Goal: Information Seeking & Learning: Stay updated

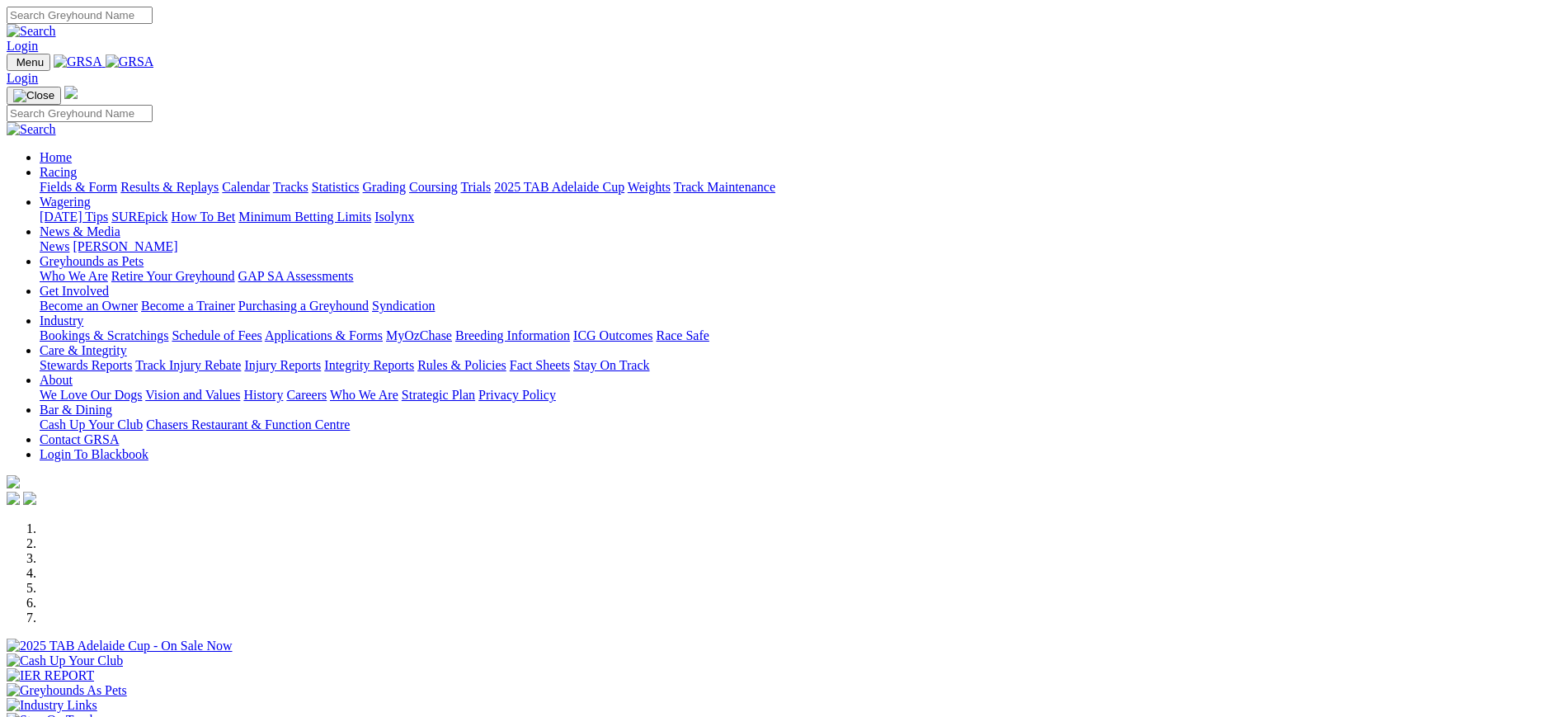
click at [154, 69] on img at bounding box center [130, 62] width 48 height 15
click at [69, 239] on link "News" at bounding box center [54, 246] width 30 height 14
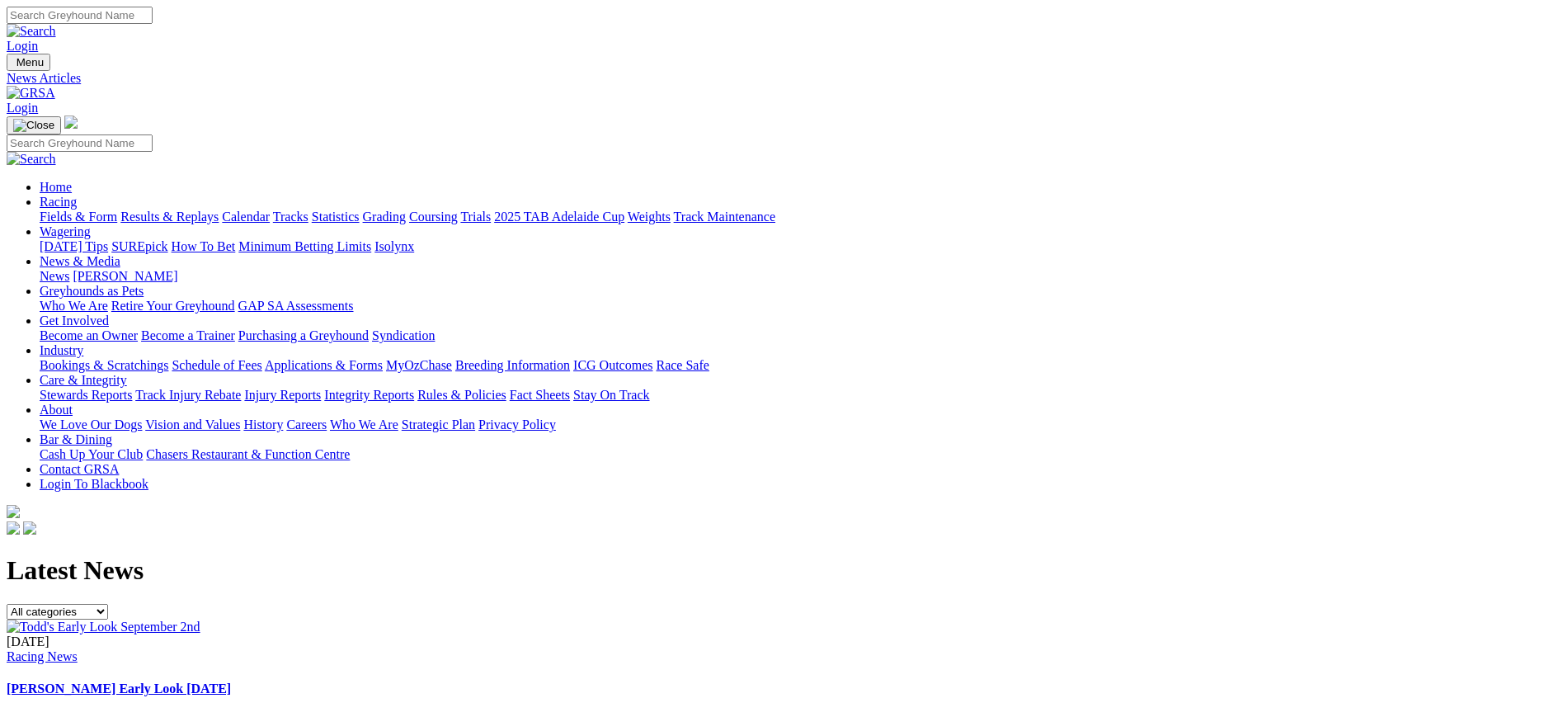
click at [55, 86] on img at bounding box center [30, 93] width 48 height 15
